Goal: Task Accomplishment & Management: Manage account settings

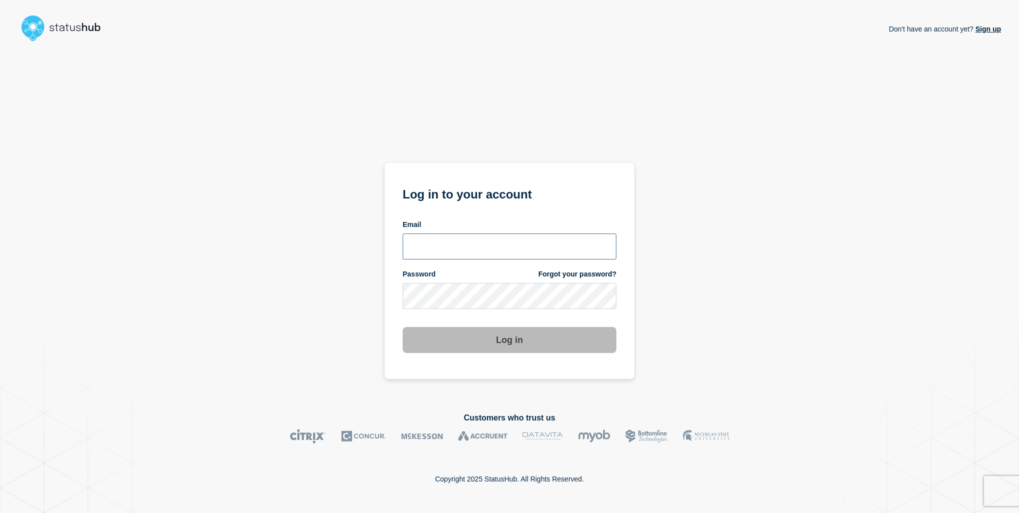
type input "[PERSON_NAME][EMAIL_ADDRESS][PERSON_NAME][DOMAIN_NAME]"
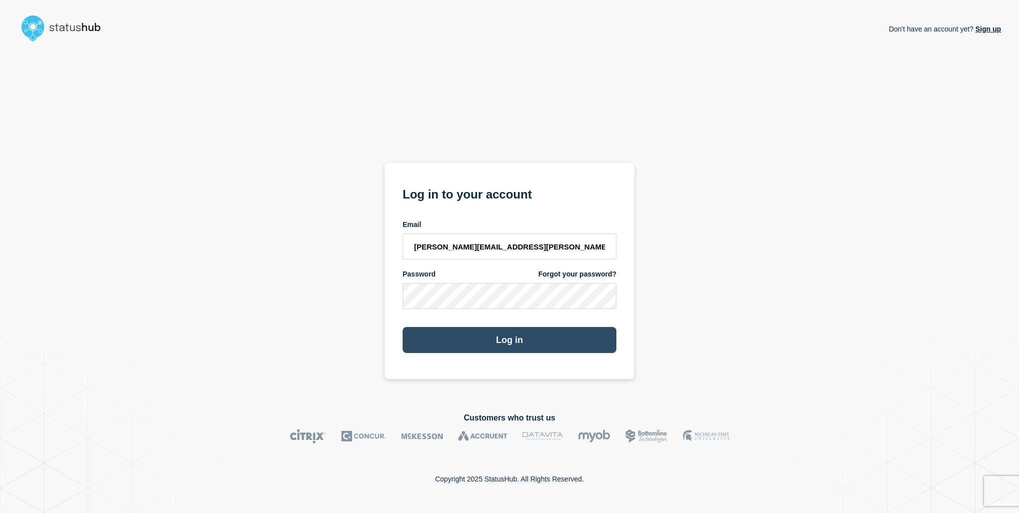
click at [544, 342] on button "Log in" at bounding box center [510, 340] width 214 height 26
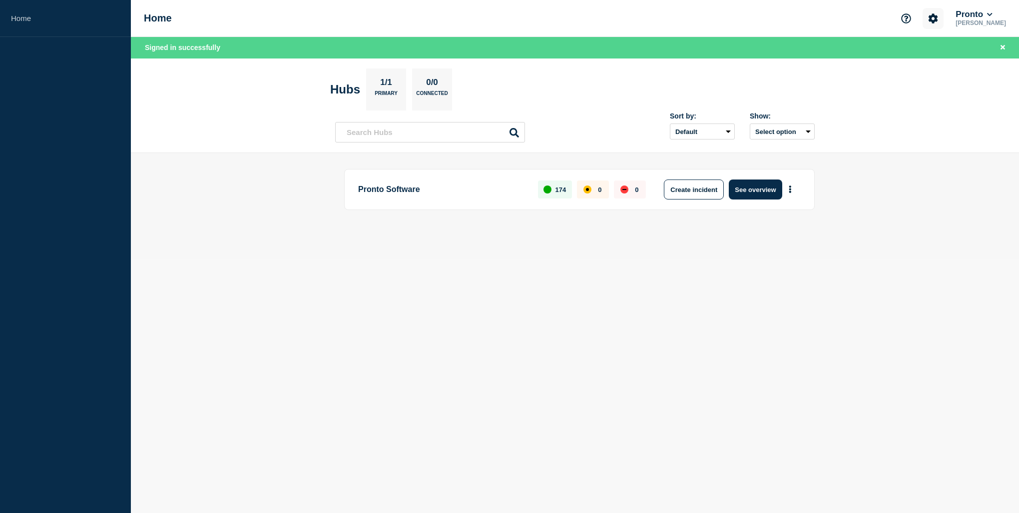
click at [939, 16] on icon "Account settings" at bounding box center [933, 17] width 9 height 9
click at [926, 83] on link "Billing" at bounding box center [926, 84] width 20 height 8
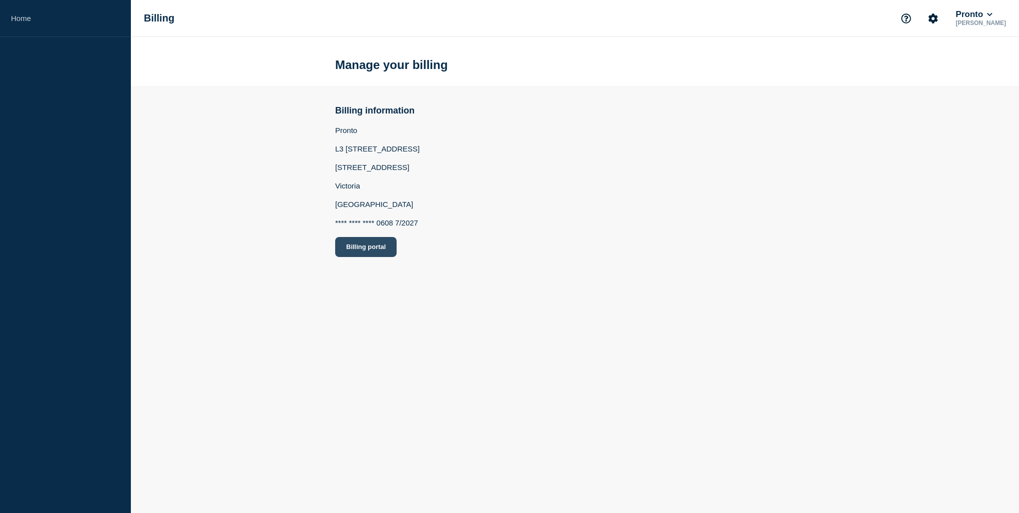
click at [368, 246] on button "Billing portal" at bounding box center [365, 247] width 61 height 20
